Goal: Task Accomplishment & Management: Manage account settings

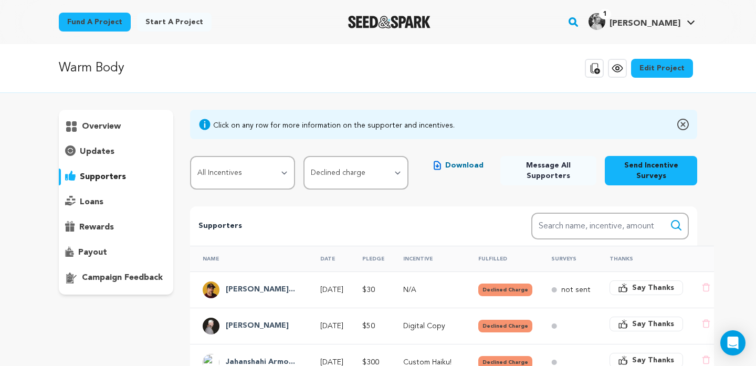
scroll to position [228, 0]
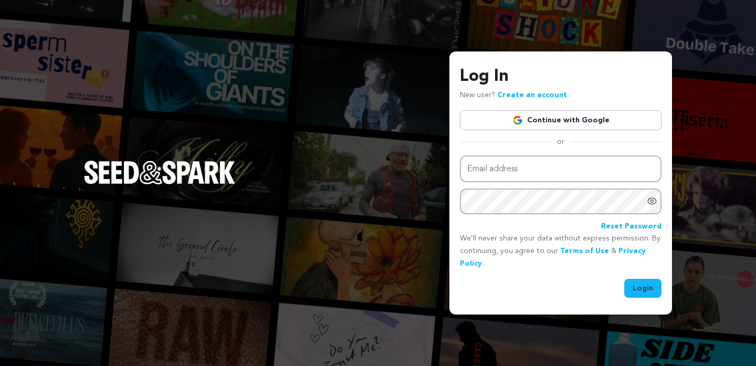
click at [509, 118] on link "Continue with Google" at bounding box center [561, 120] width 202 height 20
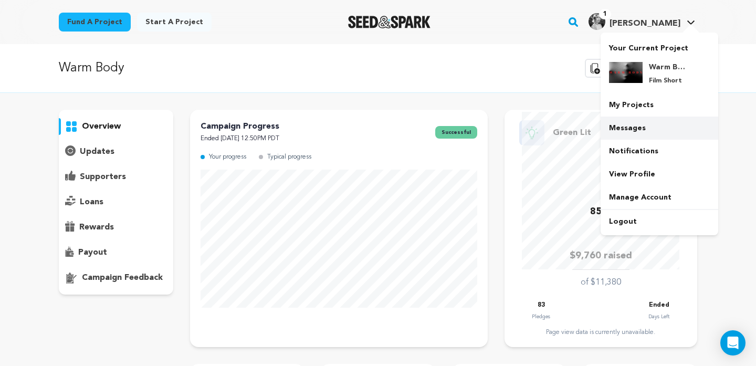
click at [649, 120] on link "Messages" at bounding box center [660, 128] width 118 height 23
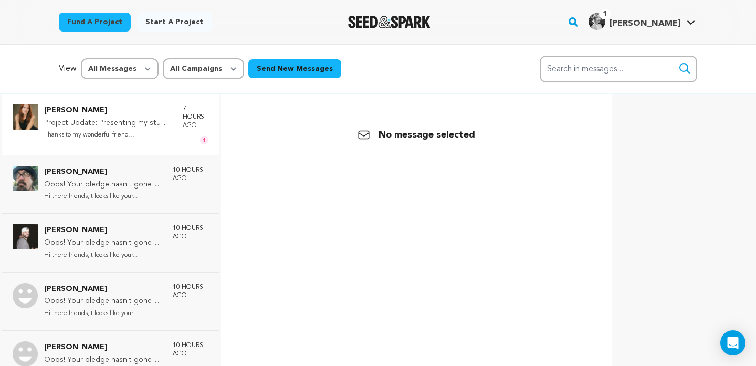
click at [122, 134] on p "Thanks to my wonderful friend Ruby..." at bounding box center [108, 135] width 128 height 12
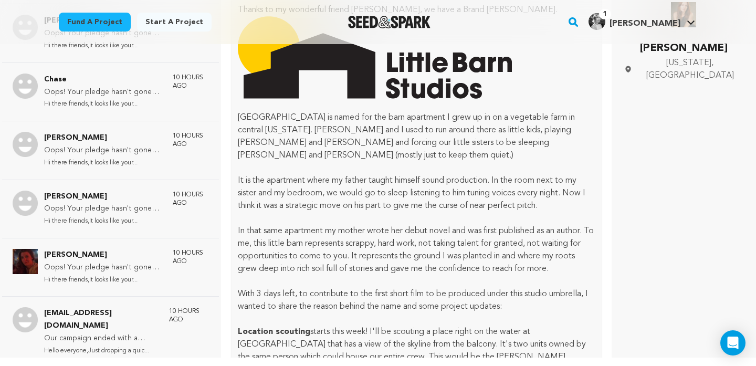
scroll to position [1140, 0]
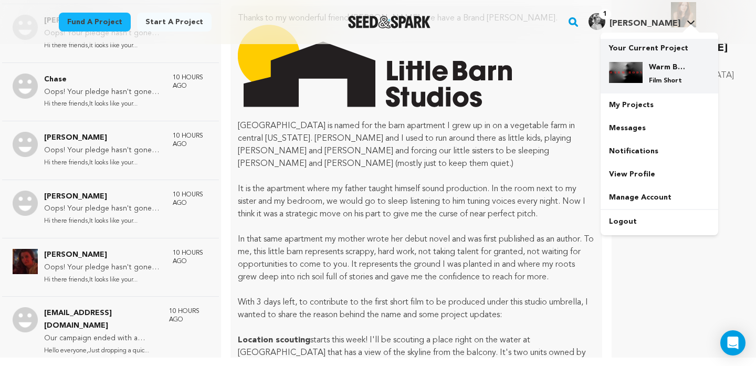
click at [649, 70] on div "Warm Body Film Short" at bounding box center [668, 73] width 50 height 23
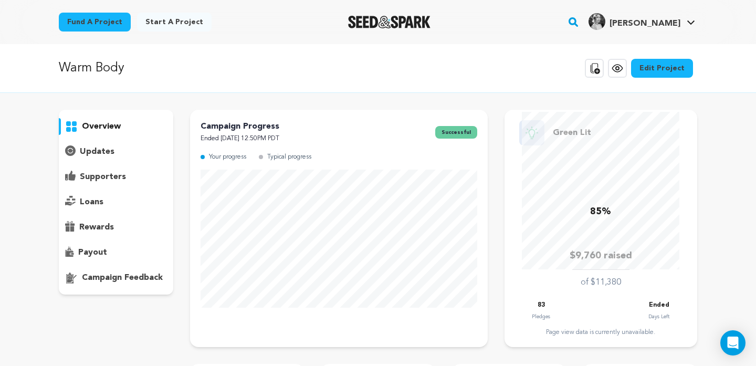
click at [116, 176] on p "supporters" at bounding box center [103, 177] width 46 height 13
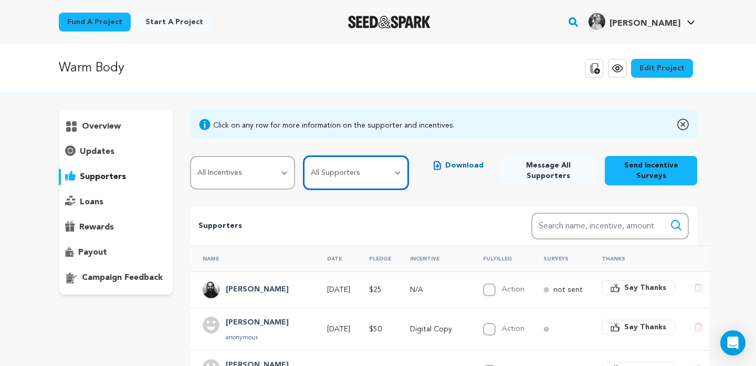
click at [335, 174] on select "All Supporters Survey not sent Survey incomplete Survey complete Incentive not …" at bounding box center [356, 173] width 105 height 34
select select "pledge_incomplete"
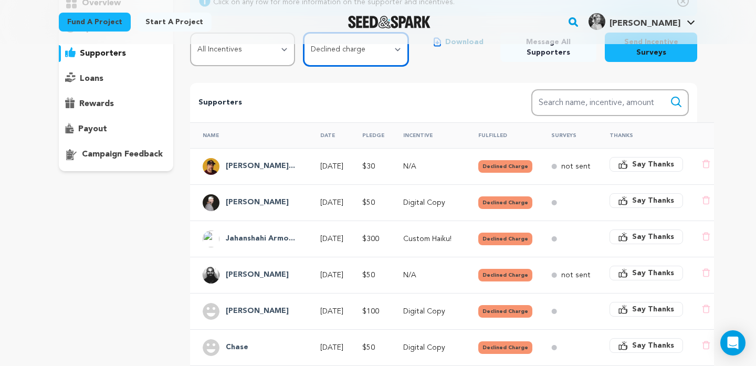
scroll to position [110, 0]
